Goal: Information Seeking & Learning: Find specific fact

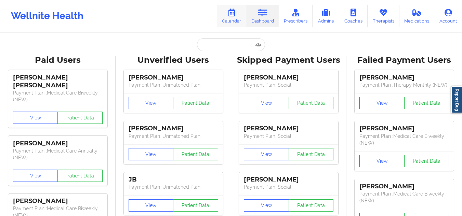
click at [235, 20] on link "Calendar" at bounding box center [231, 16] width 29 height 23
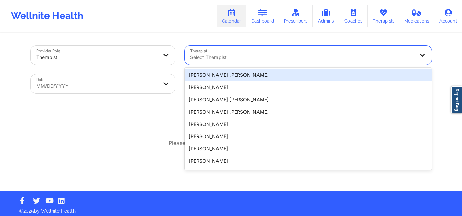
click at [250, 56] on div at bounding box center [302, 57] width 224 height 8
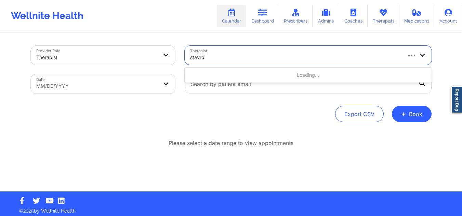
type input "stavros"
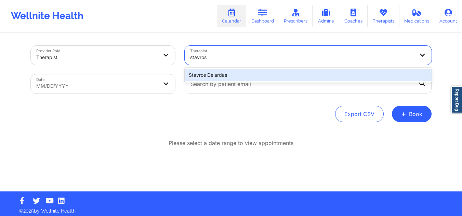
click at [239, 72] on div "Stavros Delardas" at bounding box center [307, 75] width 247 height 12
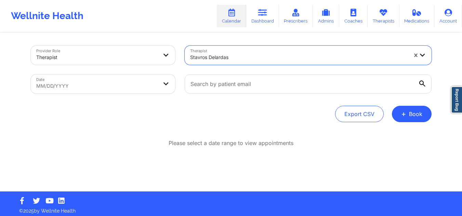
click at [123, 87] on body "Wellnite Health Calendar Dashboard Prescribers Admins Coaches Therapists Medica…" at bounding box center [231, 108] width 462 height 216
select select "2025-8"
select select "2025-9"
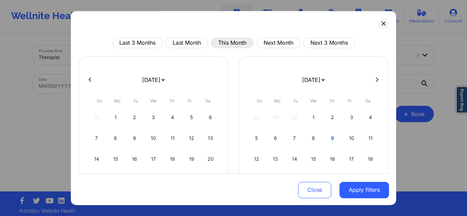
click at [228, 44] on button "This Month" at bounding box center [232, 43] width 43 height 10
select select "2025-9"
select select "2025-10"
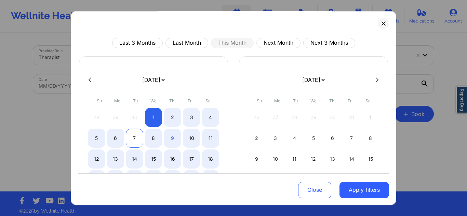
click at [136, 137] on div "7" at bounding box center [134, 138] width 17 height 19
select select "2025-9"
select select "2025-10"
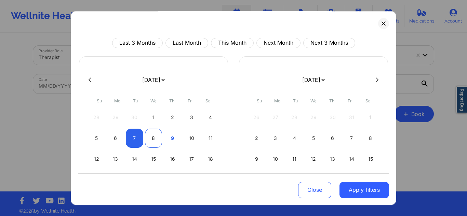
select select "2025-9"
select select "2025-10"
click at [151, 140] on div "8" at bounding box center [153, 138] width 17 height 19
select select "2025-9"
select select "2025-10"
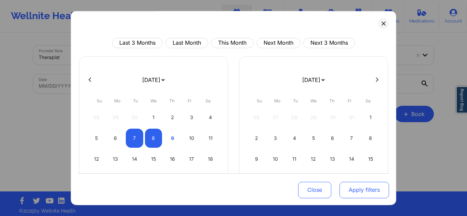
click at [348, 191] on button "Apply filters" at bounding box center [364, 190] width 50 height 16
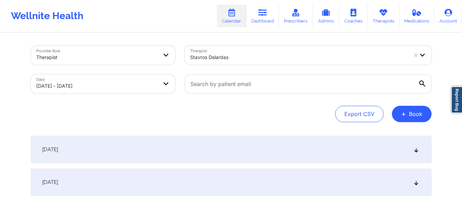
click at [204, 166] on div "October 7, 2025 No appointments October 8, 2025 No appointments" at bounding box center [231, 166] width 400 height 60
click at [252, 180] on div "[DATE]" at bounding box center [231, 182] width 400 height 27
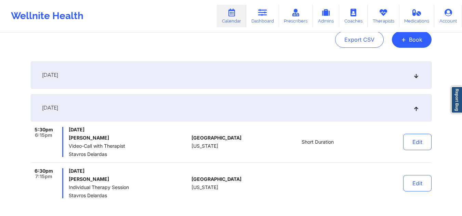
scroll to position [90, 0]
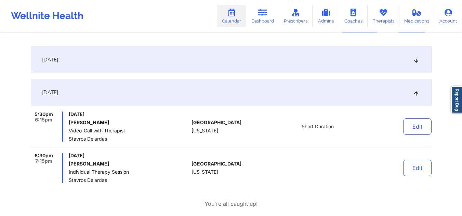
drag, startPoint x: 112, startPoint y: 122, endPoint x: 67, endPoint y: 123, distance: 45.4
click at [67, 123] on div "5:30pm 6:15pm Wednesday, October 8, 2025 Patricia Ebrahim Video-Call with Thera…" at bounding box center [110, 127] width 158 height 30
copy h6 "Patricia Ebrahim"
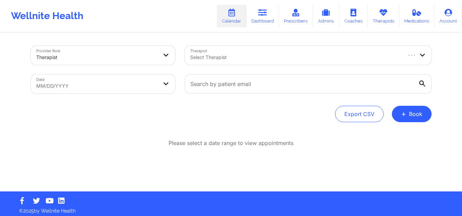
scroll to position [3, 0]
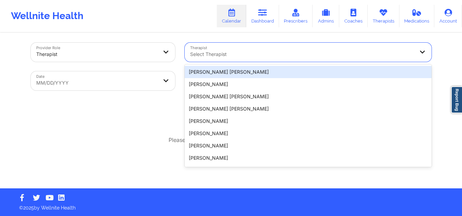
click at [209, 58] on div "Select Therapist" at bounding box center [299, 52] width 230 height 19
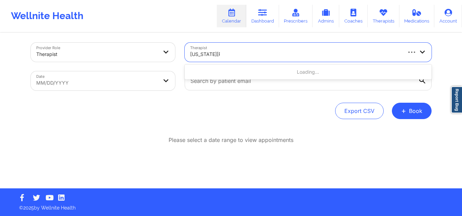
type input "[US_STATE][PERSON_NAME]"
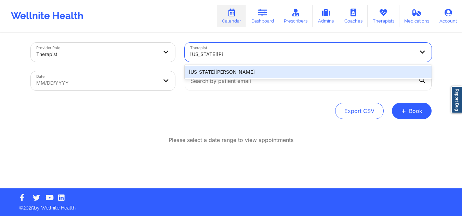
click at [242, 70] on div "[US_STATE][PERSON_NAME]" at bounding box center [307, 72] width 247 height 12
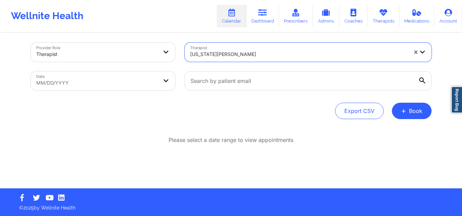
click at [135, 84] on body "Wellnite Health Calendar Dashboard Prescribers Admins Coaches Therapists Medica…" at bounding box center [231, 105] width 462 height 216
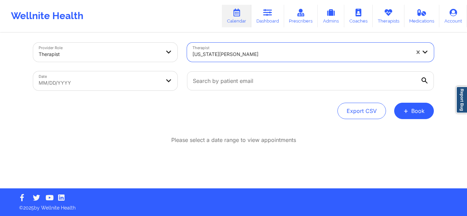
select select "2025-8"
select select "2025-9"
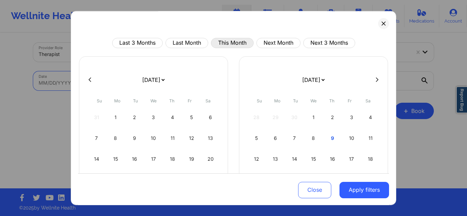
click at [237, 39] on button "This Month" at bounding box center [232, 43] width 43 height 10
select select "2025-9"
select select "2025-10"
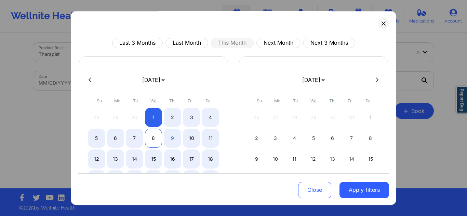
click at [146, 136] on div "8" at bounding box center [153, 138] width 17 height 19
select select "2025-9"
select select "2025-10"
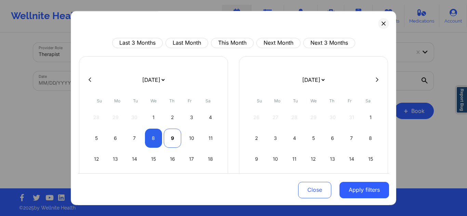
select select "2025-9"
select select "2025-10"
click at [171, 141] on div "9" at bounding box center [172, 138] width 17 height 19
select select "2025-9"
select select "2025-10"
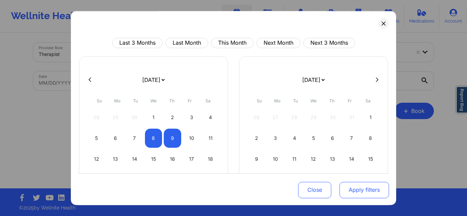
click at [355, 188] on button "Apply filters" at bounding box center [364, 190] width 50 height 16
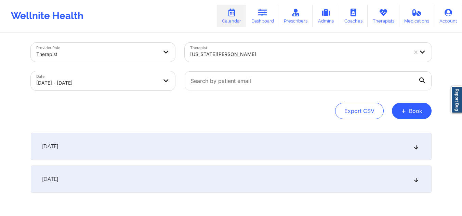
click at [321, 146] on div "[DATE]" at bounding box center [231, 146] width 400 height 27
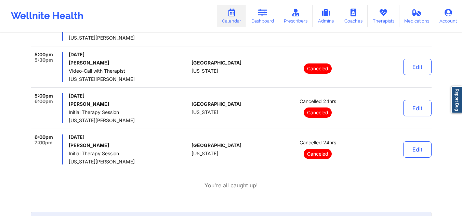
scroll to position [483, 0]
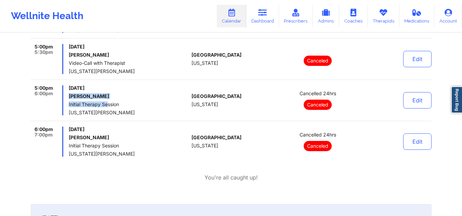
drag, startPoint x: 244, startPoint y: 18, endPoint x: 67, endPoint y: 93, distance: 192.1
click at [67, 93] on div "5:00pm 6:00pm [DATE] [PERSON_NAME] Initial Therapy Session [US_STATE][PERSON_NA…" at bounding box center [110, 100] width 158 height 30
click at [114, 97] on h6 "[PERSON_NAME]" at bounding box center [129, 96] width 120 height 5
drag, startPoint x: 107, startPoint y: 97, endPoint x: 67, endPoint y: 97, distance: 39.6
click at [67, 97] on div "5:00pm 6:00pm [DATE] [PERSON_NAME] Initial Therapy Session [US_STATE][PERSON_NA…" at bounding box center [110, 100] width 158 height 30
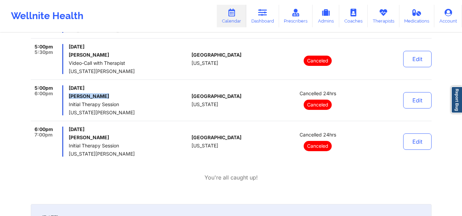
copy h6 "[PERSON_NAME]"
click at [258, 11] on link "Dashboard" at bounding box center [262, 16] width 33 height 23
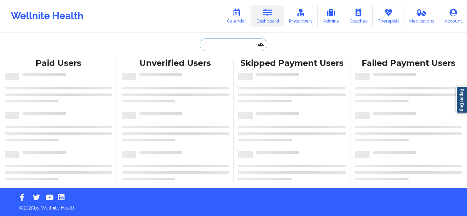
click at [231, 40] on input "text" at bounding box center [234, 44] width 68 height 13
paste input "[PERSON_NAME]"
type input "[PERSON_NAME]"
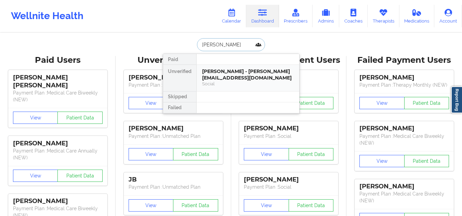
click at [250, 76] on div "[PERSON_NAME] - [PERSON_NAME][EMAIL_ADDRESS][DOMAIN_NAME]" at bounding box center [248, 74] width 92 height 13
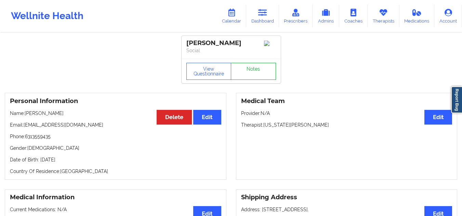
click at [253, 63] on link "Notes" at bounding box center [253, 71] width 45 height 17
click at [265, 17] on link "Dashboard" at bounding box center [262, 16] width 33 height 23
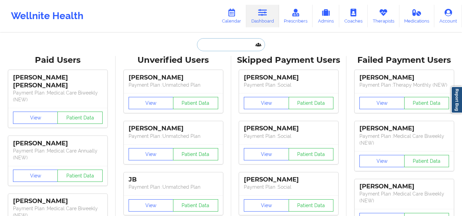
click at [225, 41] on input "text" at bounding box center [231, 44] width 68 height 13
paste input "[PERSON_NAME]"
type input "[PERSON_NAME]"
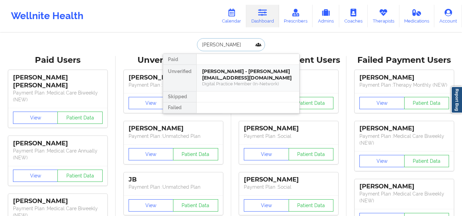
click at [228, 81] on div "Digital Practice Member (In-Network)" at bounding box center [248, 84] width 92 height 6
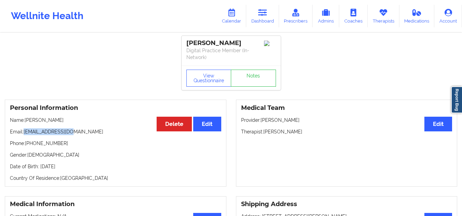
drag, startPoint x: 74, startPoint y: 130, endPoint x: 24, endPoint y: 131, distance: 50.2
click at [24, 131] on p "Email: [EMAIL_ADDRESS][DOMAIN_NAME]" at bounding box center [115, 131] width 211 height 7
copy p "[EMAIL_ADDRESS][DOMAIN_NAME]"
